Goal: Information Seeking & Learning: Learn about a topic

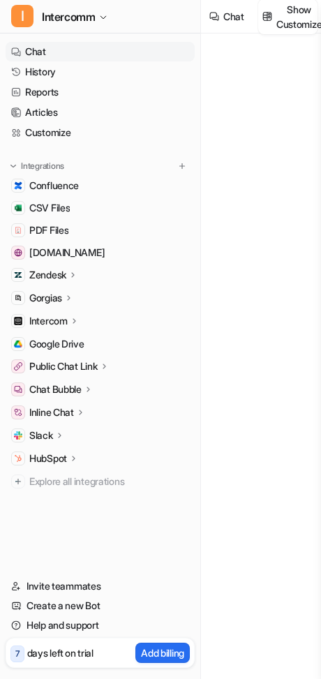
type textarea "**********"
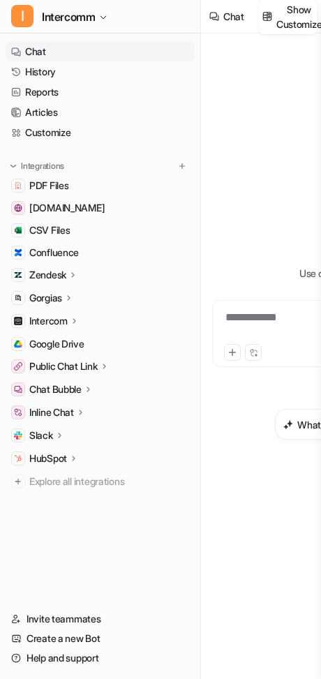
click at [60, 273] on p "Zendesk" at bounding box center [47, 275] width 37 height 14
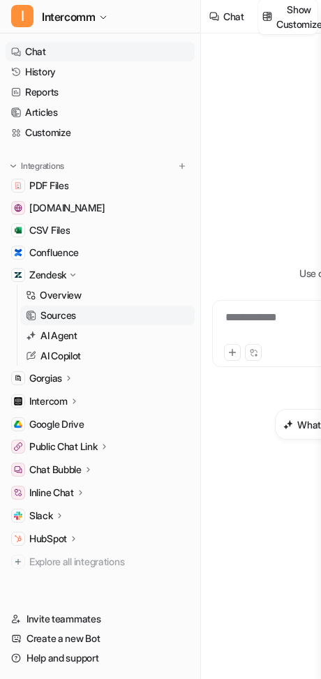
click at [77, 323] on link "Sources" at bounding box center [107, 316] width 175 height 20
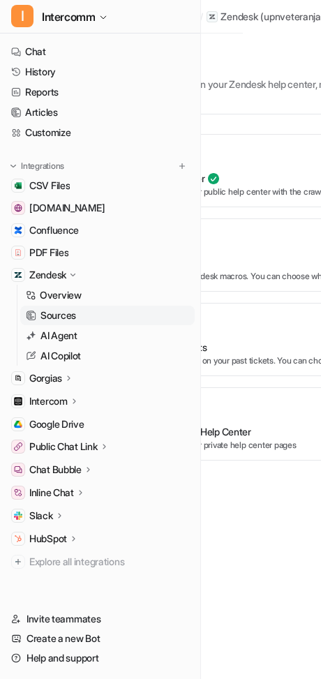
scroll to position [0, 10]
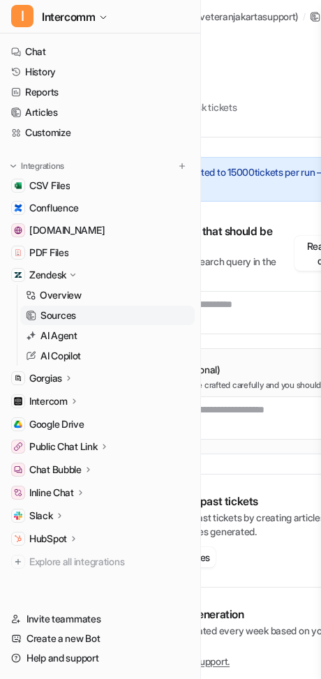
scroll to position [0, 299]
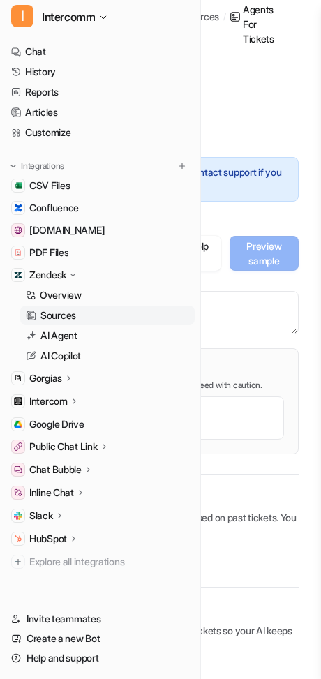
click at [272, 38] on div "AI Agents for tickets" at bounding box center [259, 16] width 33 height 59
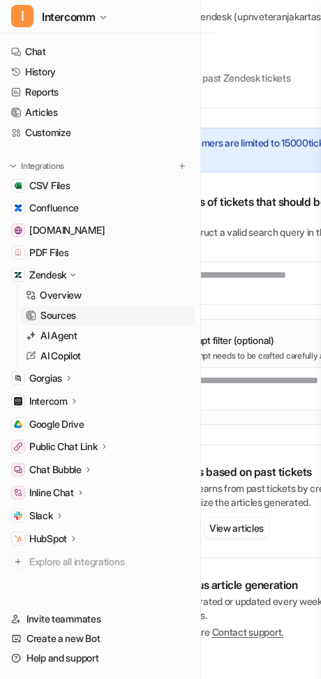
scroll to position [29, 94]
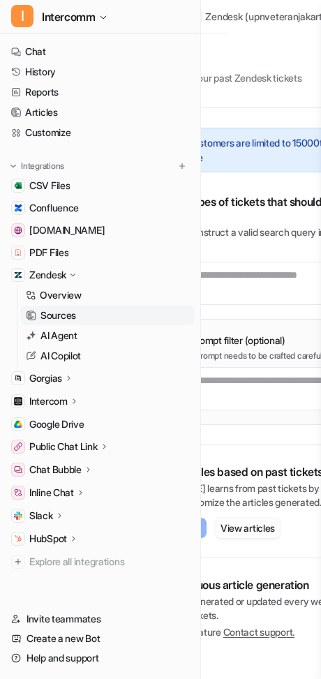
click at [268, 533] on button "View articles" at bounding box center [248, 528] width 66 height 20
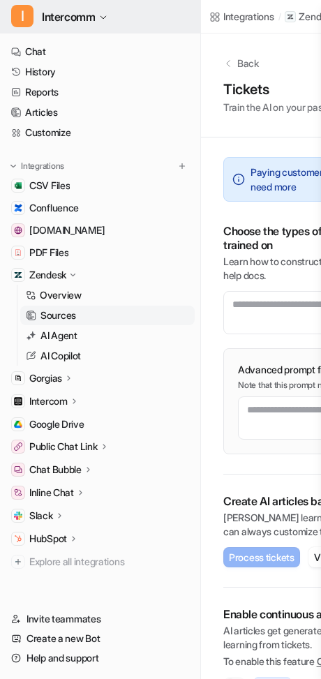
scroll to position [29, 94]
